Goal: Entertainment & Leisure: Consume media (video, audio)

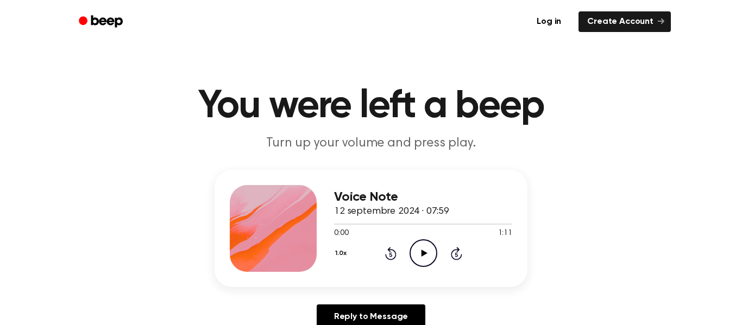
click at [425, 254] on icon "Play Audio" at bounding box center [424, 254] width 28 height 28
click at [421, 245] on icon "Pause Audio" at bounding box center [424, 254] width 28 height 28
click at [423, 253] on icon at bounding box center [424, 253] width 6 height 7
click at [426, 255] on icon "Pause Audio" at bounding box center [424, 254] width 28 height 28
drag, startPoint x: 421, startPoint y: 253, endPoint x: 383, endPoint y: 17, distance: 239.3
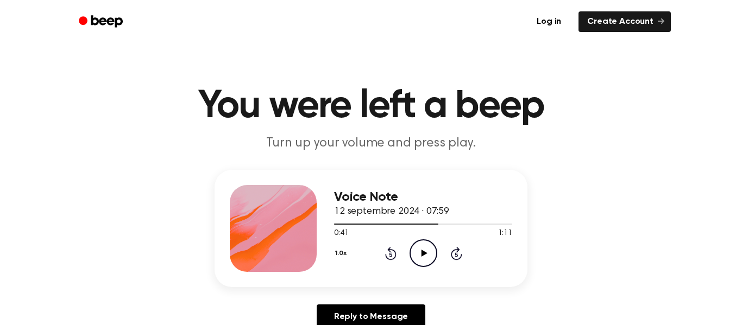
click at [421, 250] on icon "Play Audio" at bounding box center [424, 254] width 28 height 28
click at [416, 256] on icon "Pause Audio" at bounding box center [424, 254] width 28 height 28
click at [423, 259] on icon "Play Audio" at bounding box center [424, 254] width 28 height 28
click at [428, 251] on icon "Play Audio" at bounding box center [424, 254] width 28 height 28
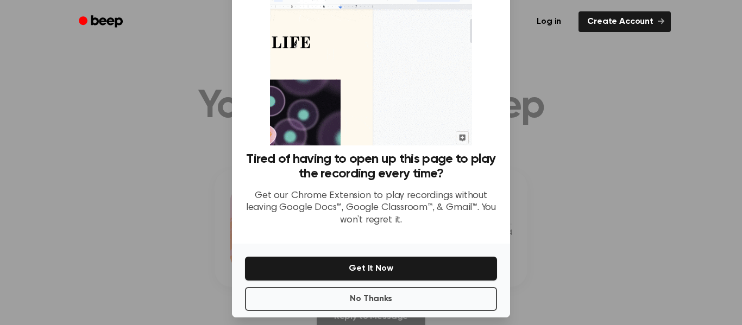
scroll to position [67, 0]
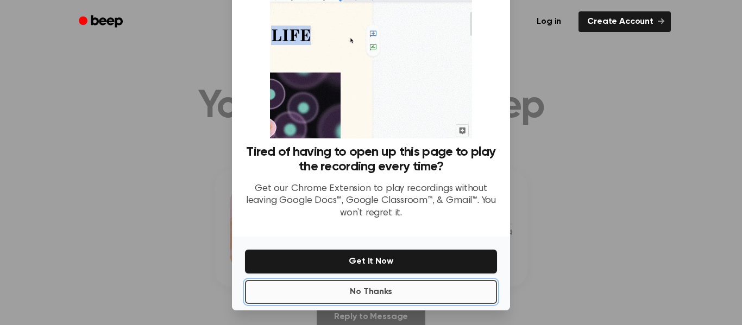
click at [419, 289] on button "No Thanks" at bounding box center [371, 292] width 252 height 24
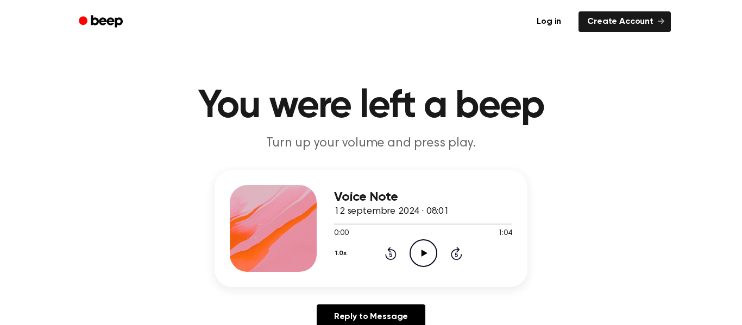
click at [415, 254] on icon "Play Audio" at bounding box center [424, 254] width 28 height 28
